Goal: Task Accomplishment & Management: Manage account settings

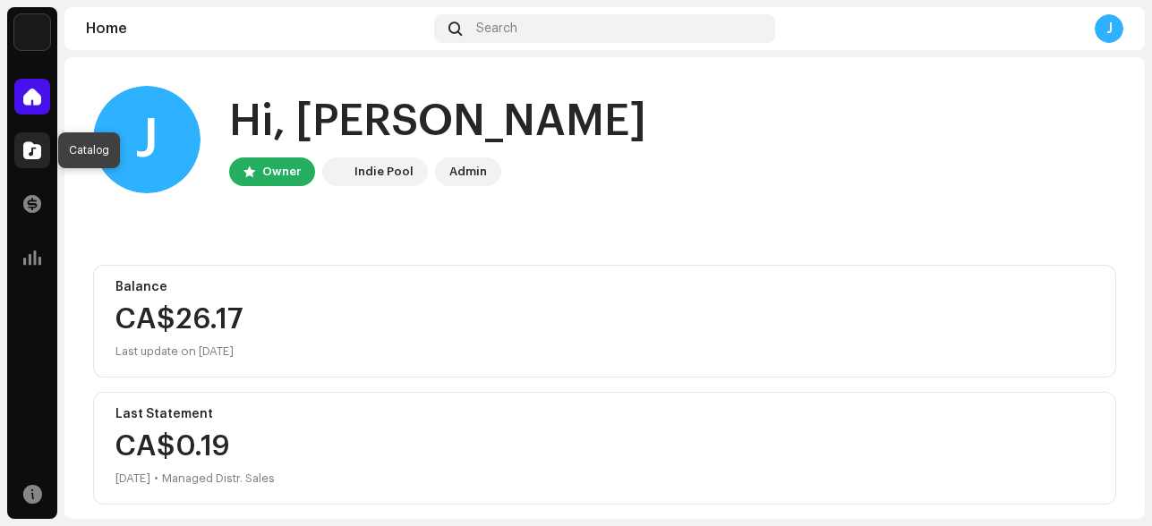
click at [38, 152] on span at bounding box center [32, 150] width 18 height 14
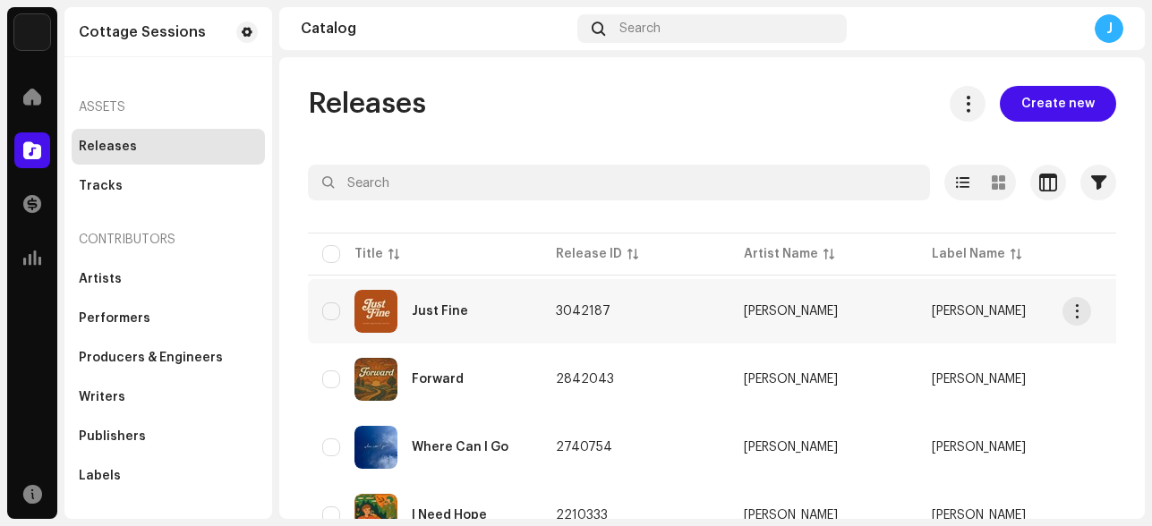
click at [432, 312] on div "Just Fine" at bounding box center [440, 311] width 56 height 13
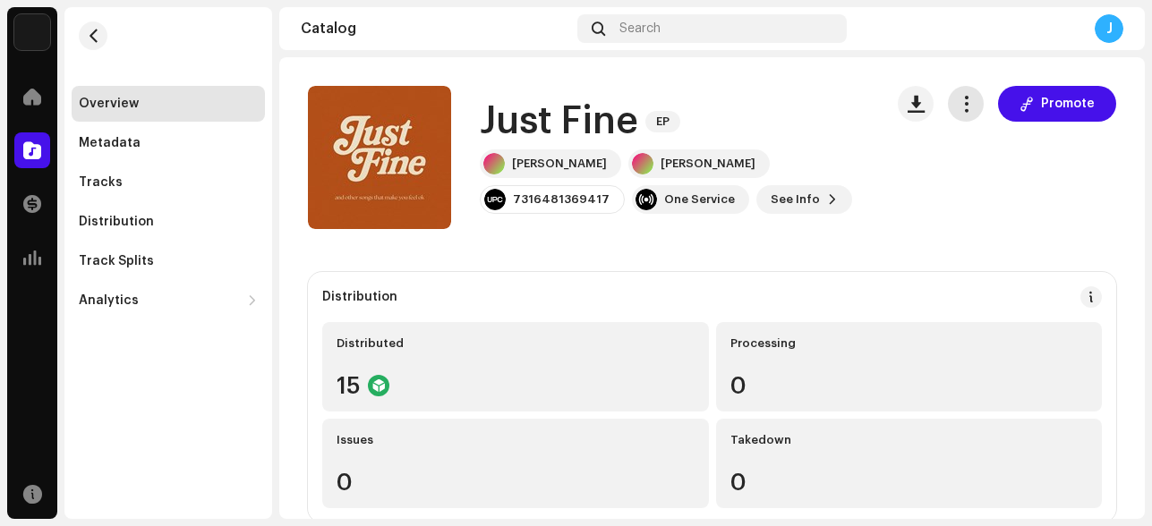
click at [962, 105] on span "button" at bounding box center [966, 104] width 17 height 14
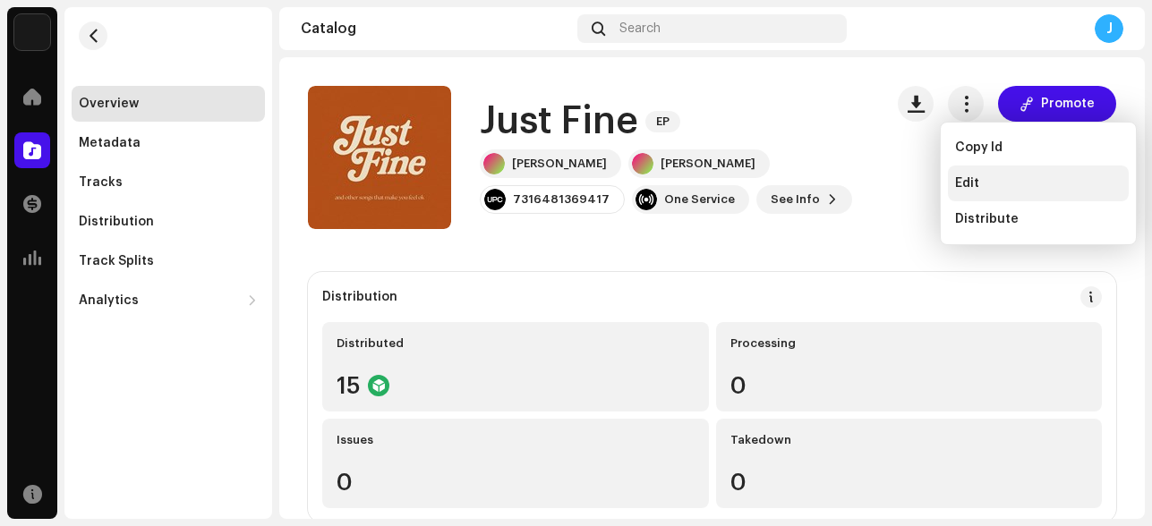
click at [962, 183] on span "Edit" at bounding box center [967, 183] width 24 height 14
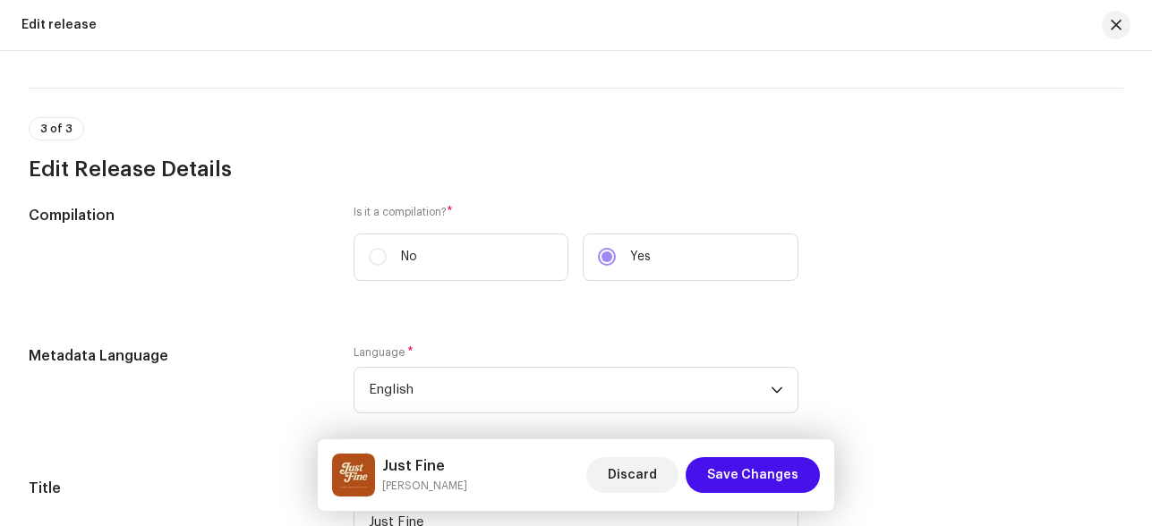
scroll to position [1164, 0]
click at [372, 266] on label "No" at bounding box center [461, 258] width 215 height 47
click at [604, 263] on label "Yes" at bounding box center [690, 258] width 215 height 47
click at [378, 263] on label "No" at bounding box center [461, 258] width 215 height 47
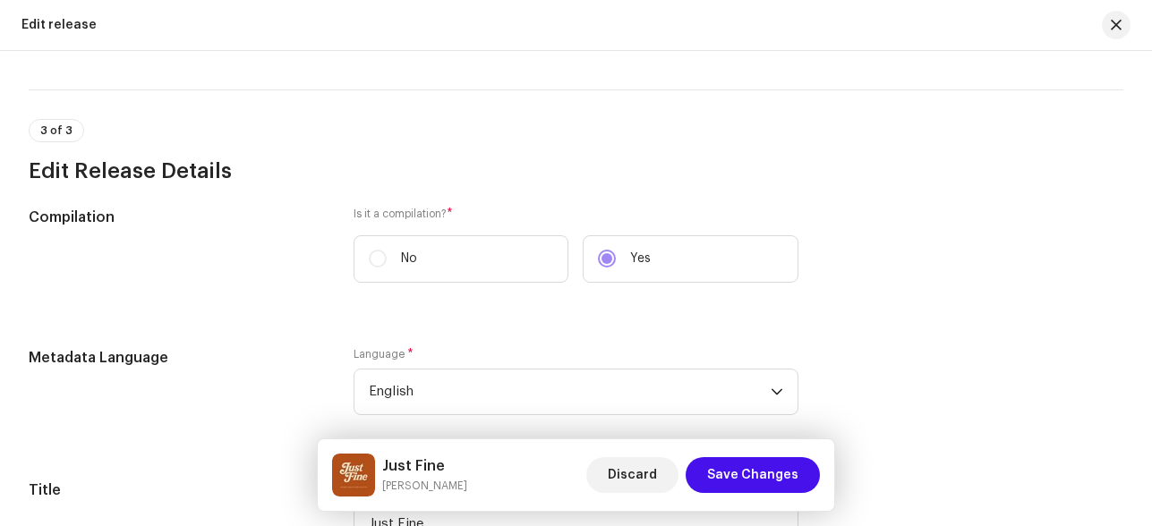
click at [378, 263] on label "No" at bounding box center [461, 258] width 215 height 47
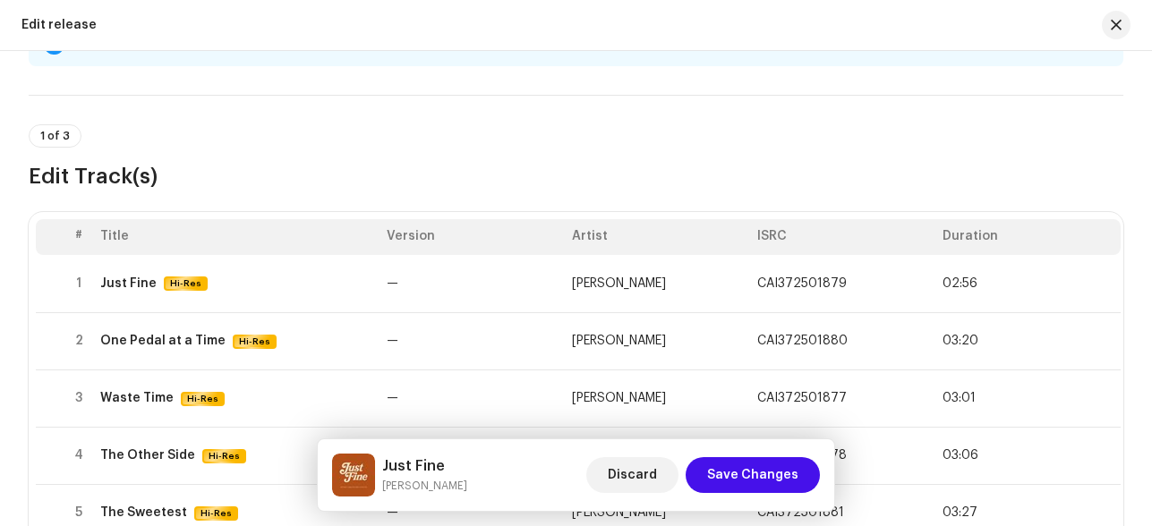
scroll to position [0, 0]
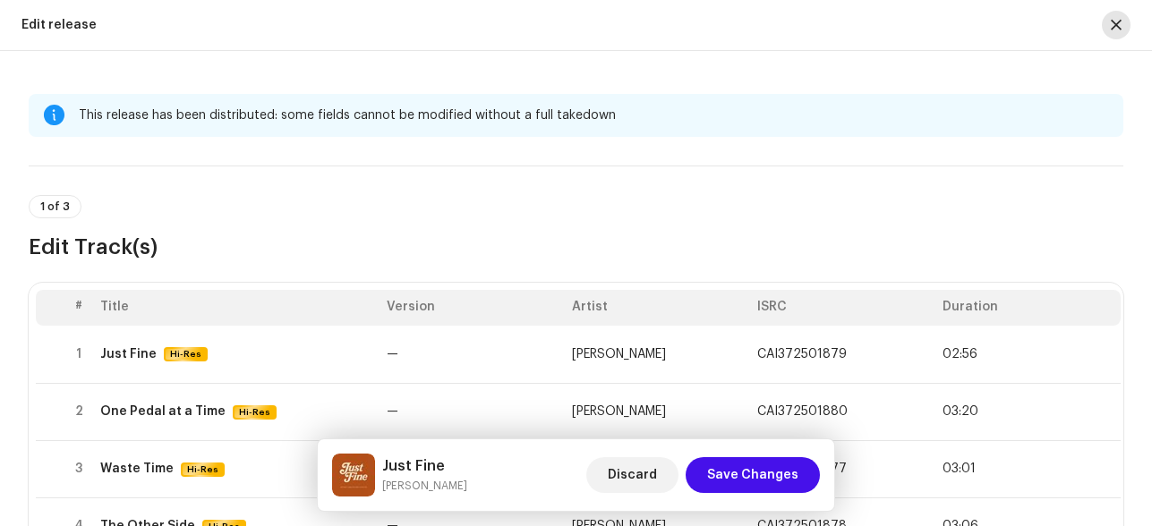
click at [1115, 25] on span "button" at bounding box center [1116, 25] width 11 height 14
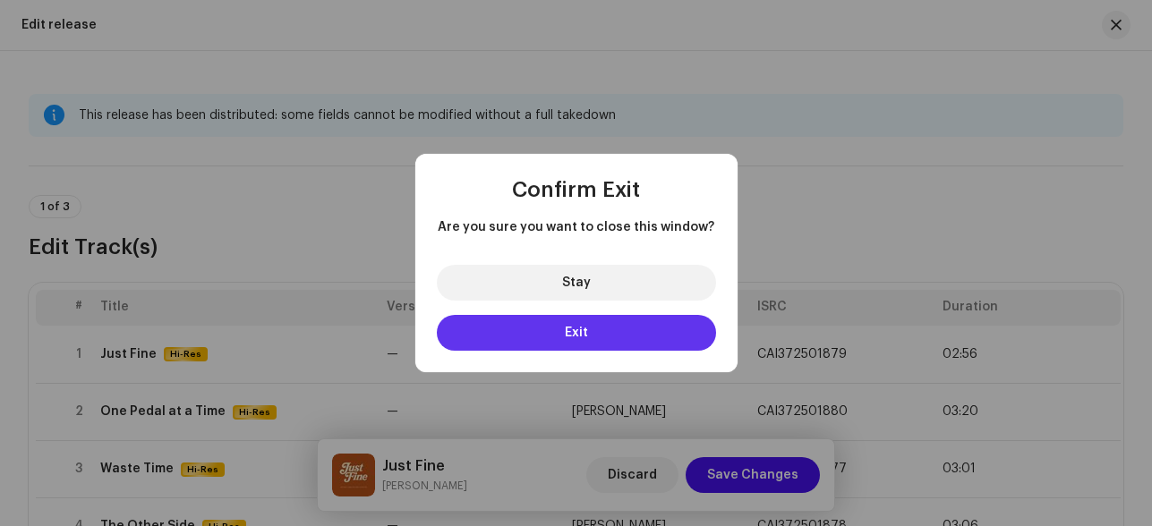
click at [567, 330] on span "Exit" at bounding box center [576, 333] width 23 height 13
